Goal: Task Accomplishment & Management: Manage account settings

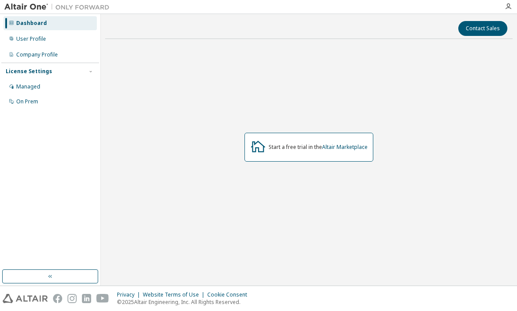
click at [21, 38] on div "User Profile" at bounding box center [31, 38] width 30 height 7
